Goal: Task Accomplishment & Management: Manage account settings

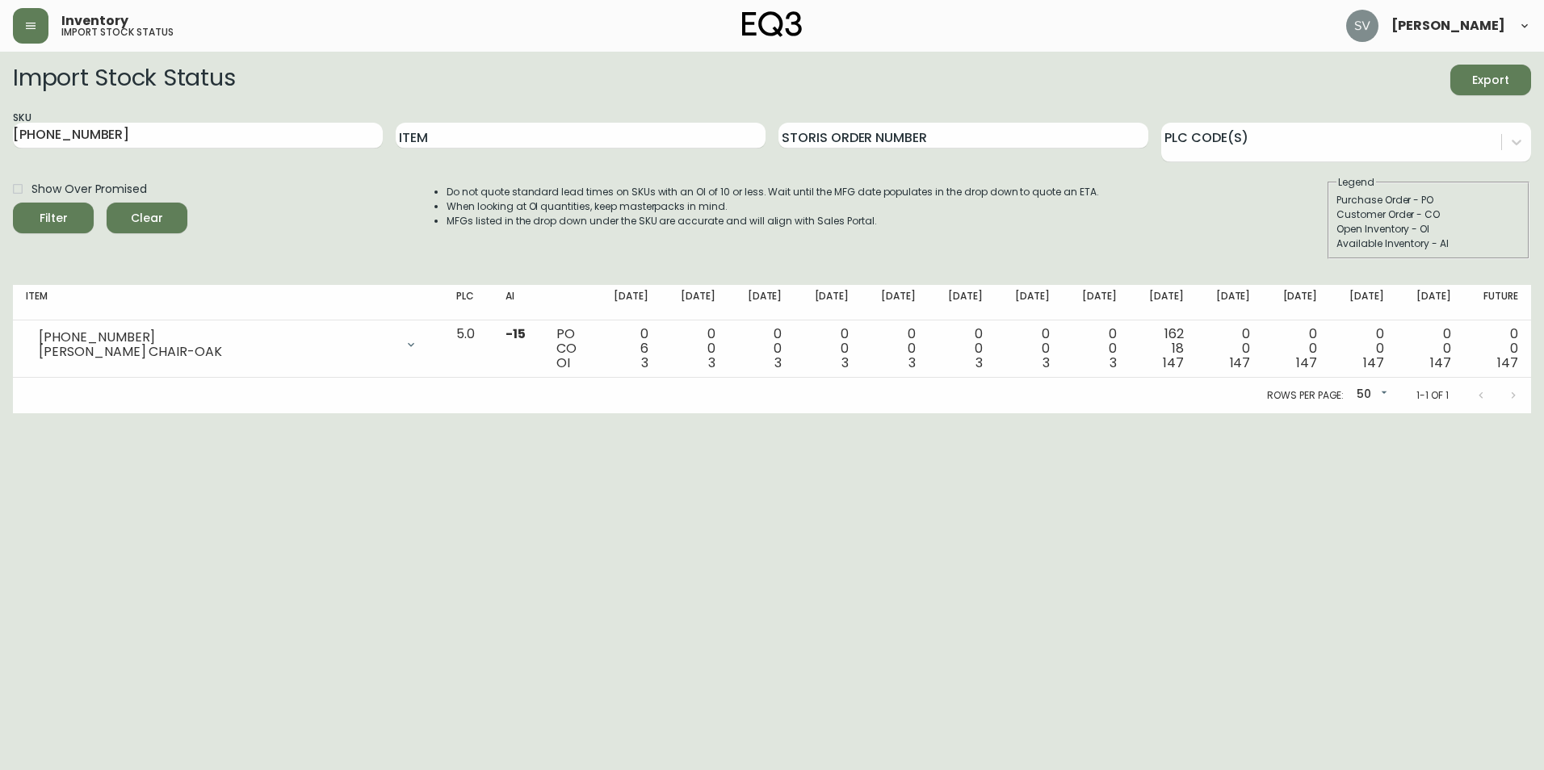
click at [615, 414] on html "Inventory import stock status [PERSON_NAME] Import Stock Status Export SKU [PHO…" at bounding box center [772, 207] width 1544 height 414
click at [1413, 414] on html "Inventory import stock status [PERSON_NAME] Import Stock Status Export SKU [PHO…" at bounding box center [772, 207] width 1544 height 414
click at [25, 21] on icon "button" at bounding box center [30, 25] width 13 height 13
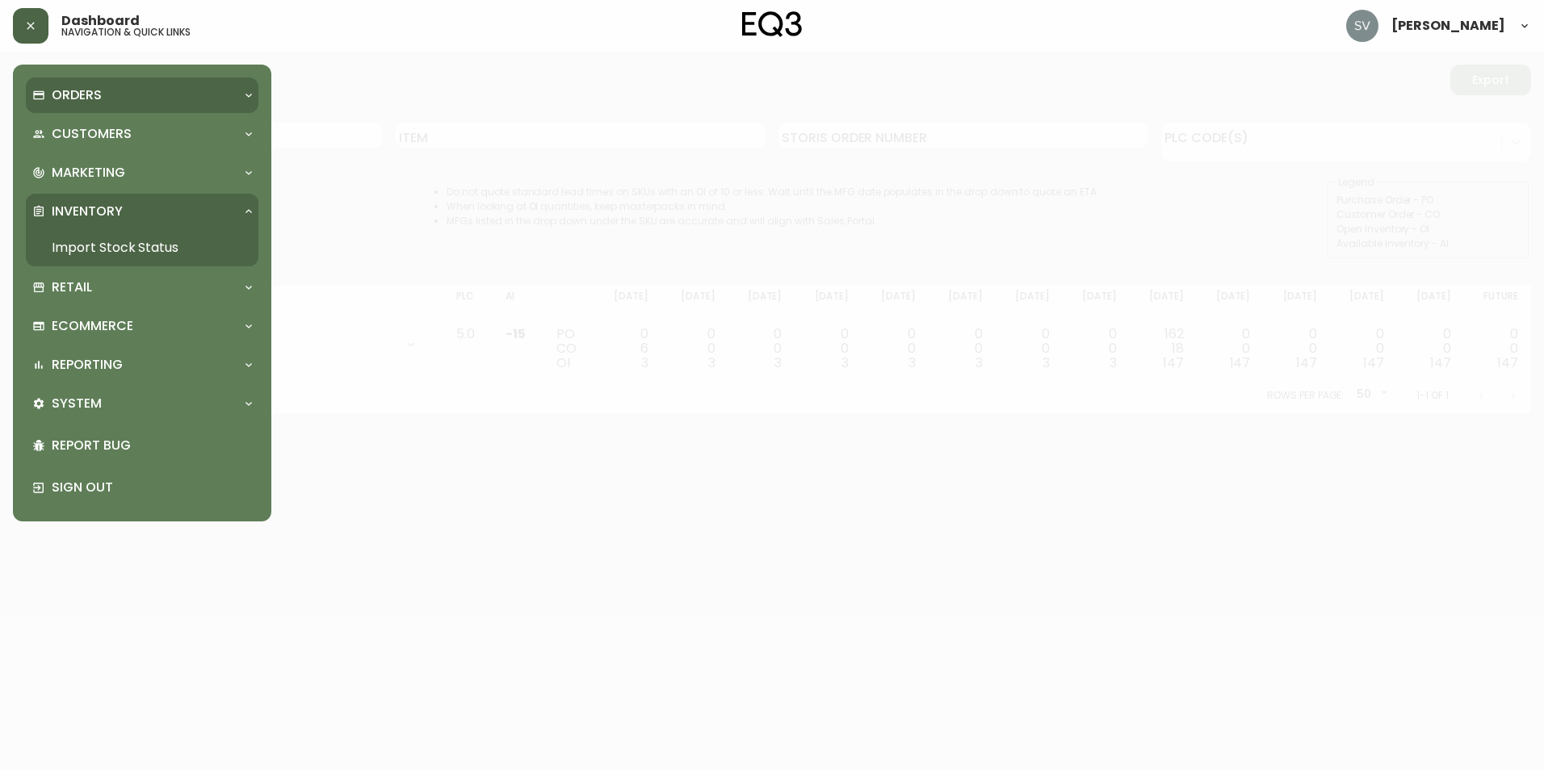
click at [135, 89] on div "Orders" at bounding box center [134, 95] width 204 height 18
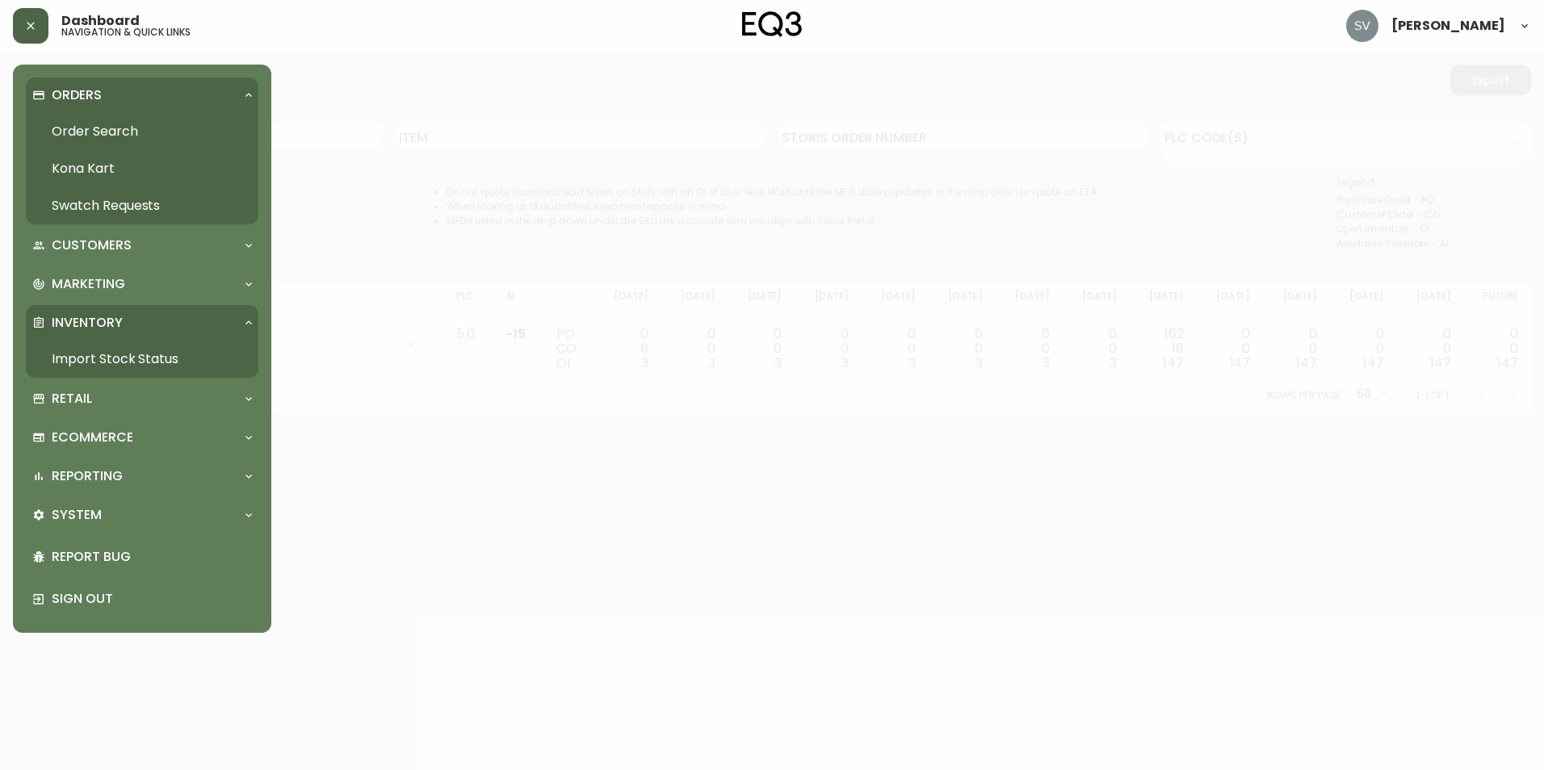
drag, startPoint x: 124, startPoint y: 124, endPoint x: 178, endPoint y: 124, distance: 54.1
click at [124, 124] on link "Order Search" at bounding box center [142, 131] width 233 height 37
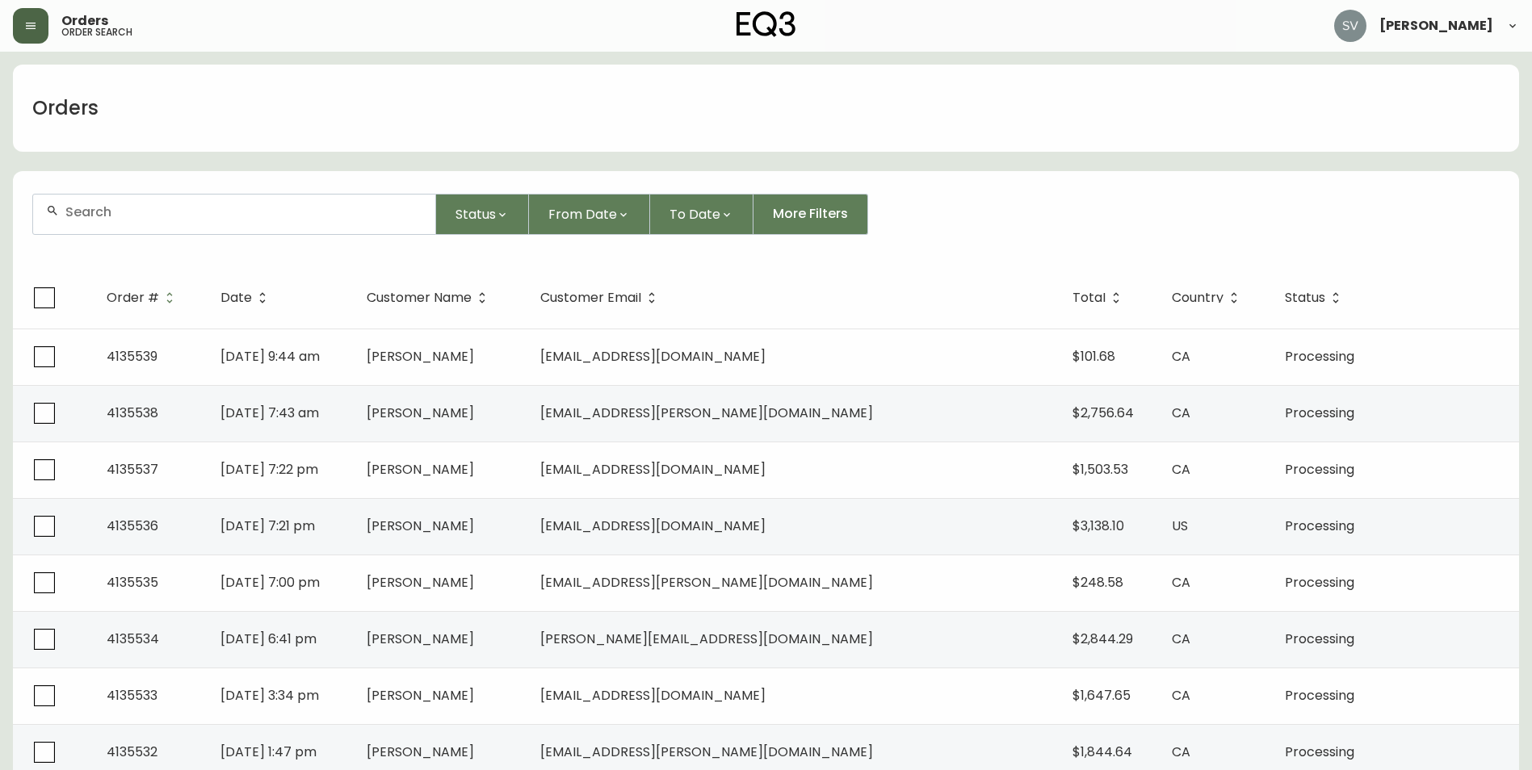
click at [368, 224] on div at bounding box center [234, 215] width 402 height 40
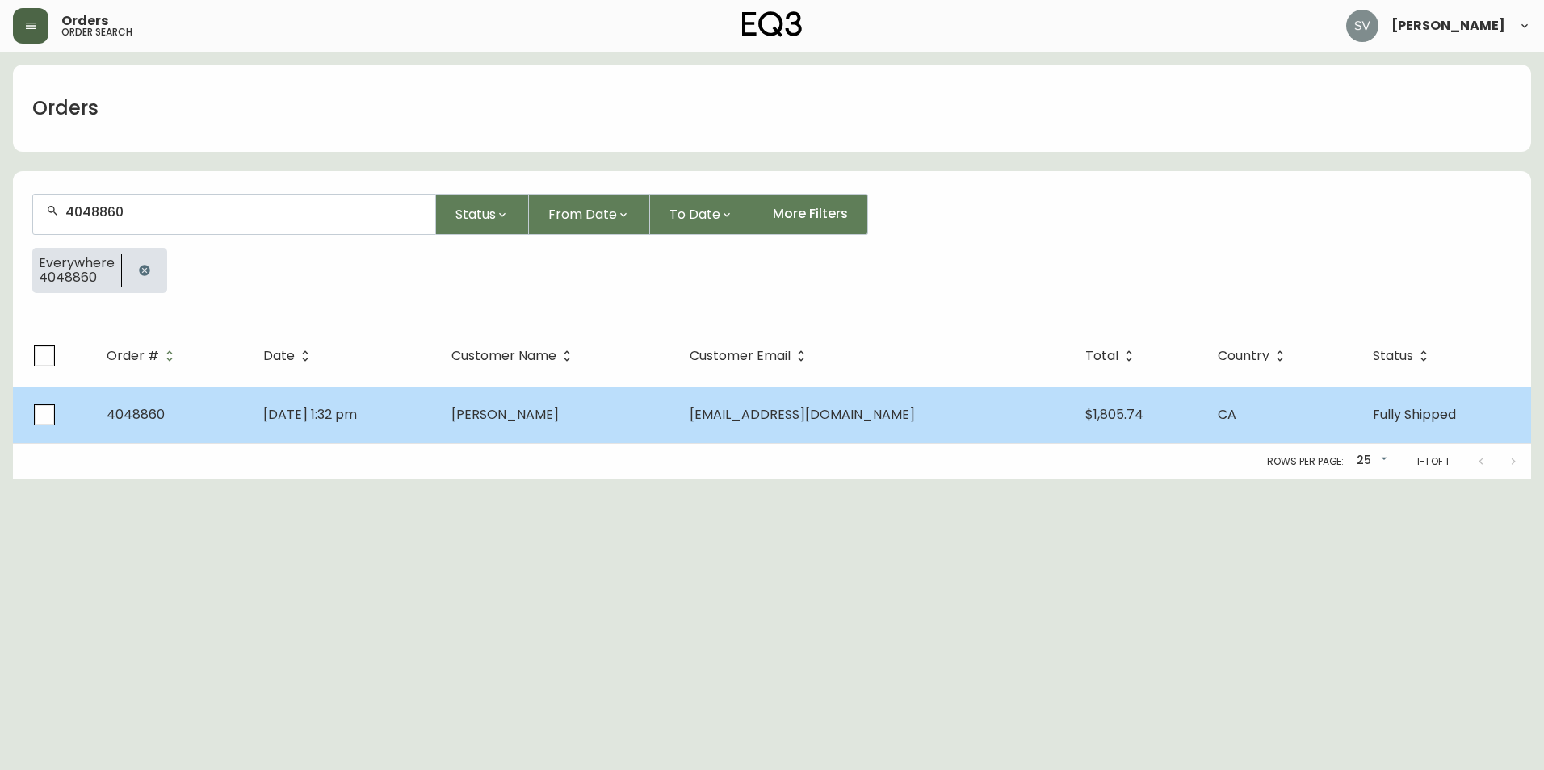
type input "4048860"
click at [559, 409] on span "[PERSON_NAME]" at bounding box center [504, 414] width 107 height 19
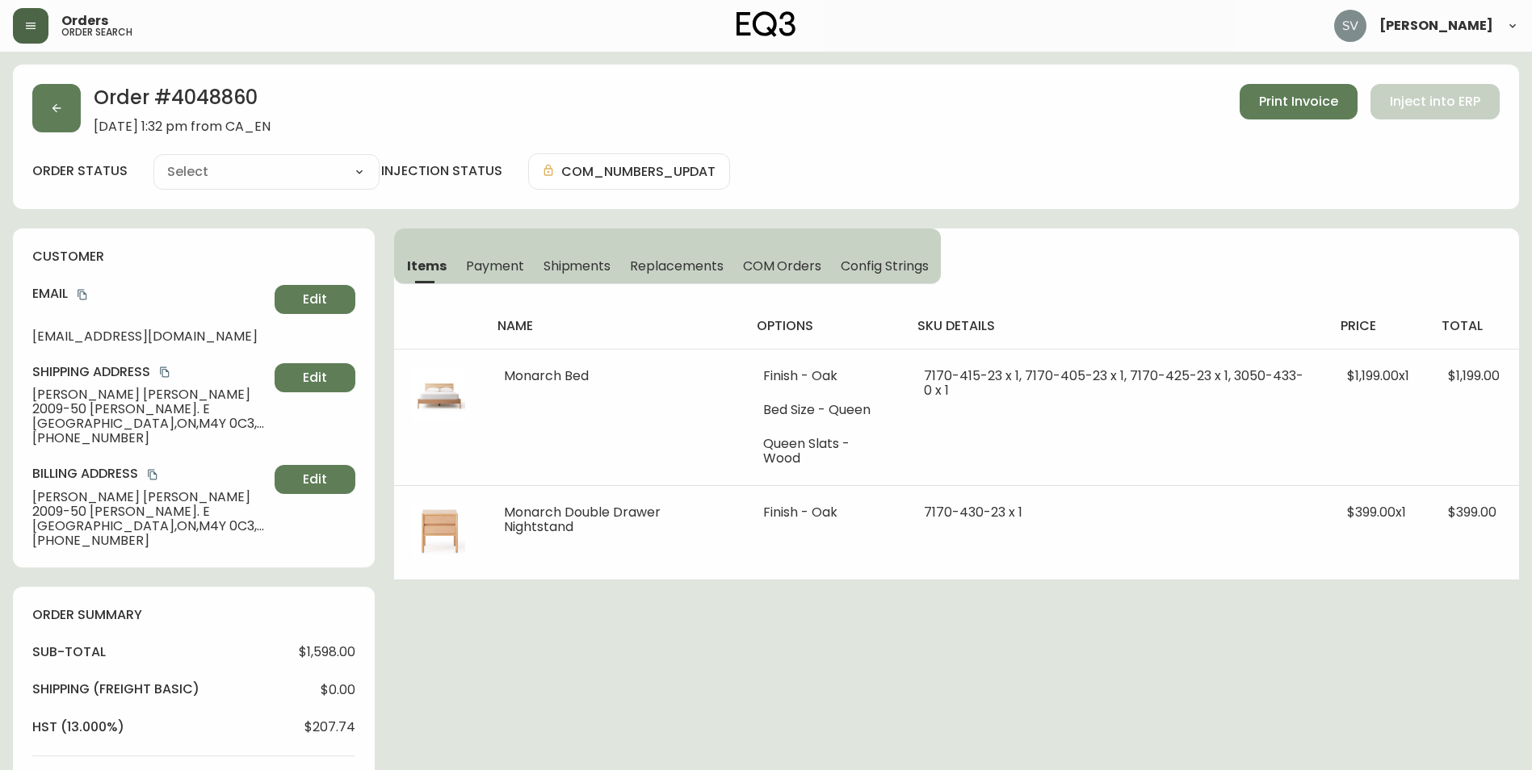
type input "Fully Shipped"
select select "FULLY_SHIPPED"
drag, startPoint x: 133, startPoint y: 436, endPoint x: 48, endPoint y: 438, distance: 85.6
click at [48, 438] on span "[PHONE_NUMBER]" at bounding box center [150, 438] width 236 height 15
copy span "6478965798"
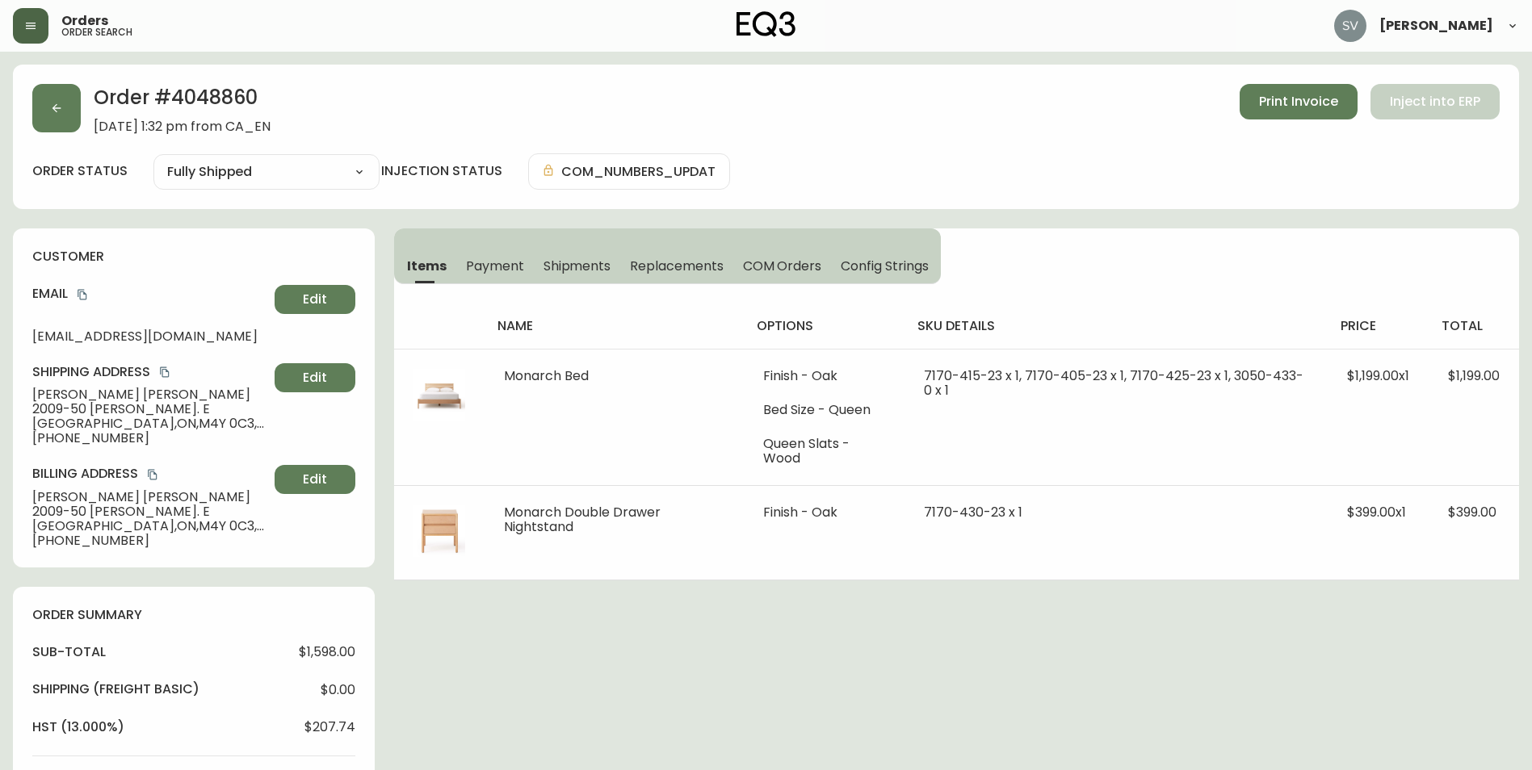
click at [990, 649] on div "Order # 4048860 [DATE] 1:32 pm from CA_EN Print Invoice Inject into ERP order s…" at bounding box center [766, 736] width 1506 height 1342
